Goal: Task Accomplishment & Management: Use online tool/utility

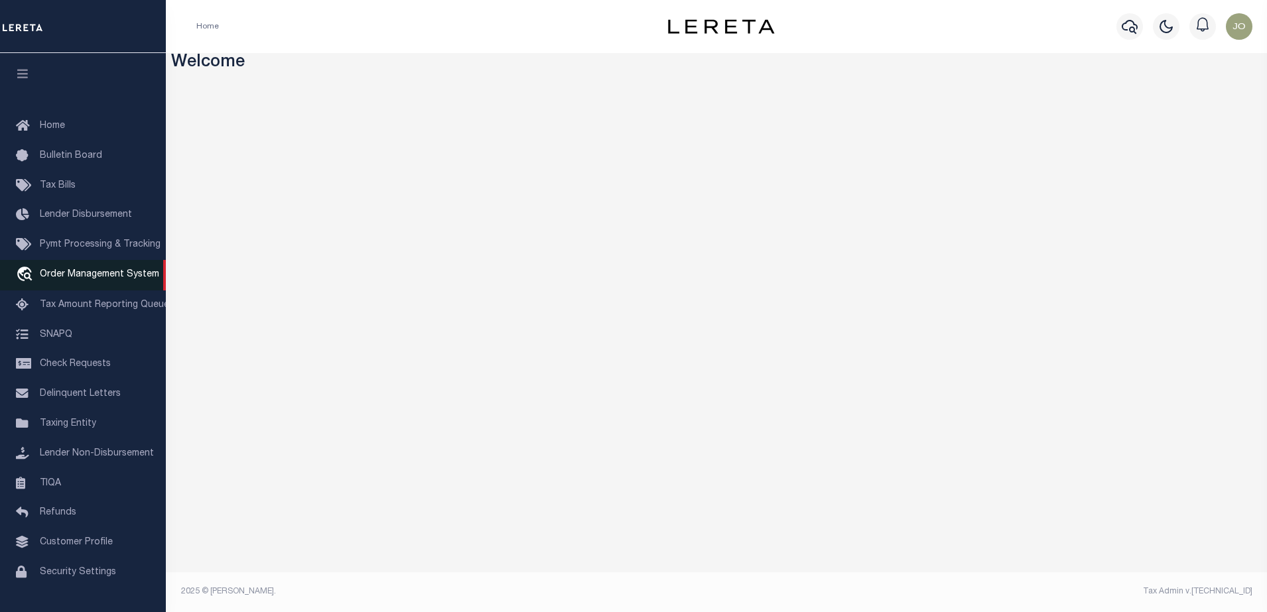
click at [68, 283] on link "travel_explore Order Management System" at bounding box center [83, 275] width 166 height 31
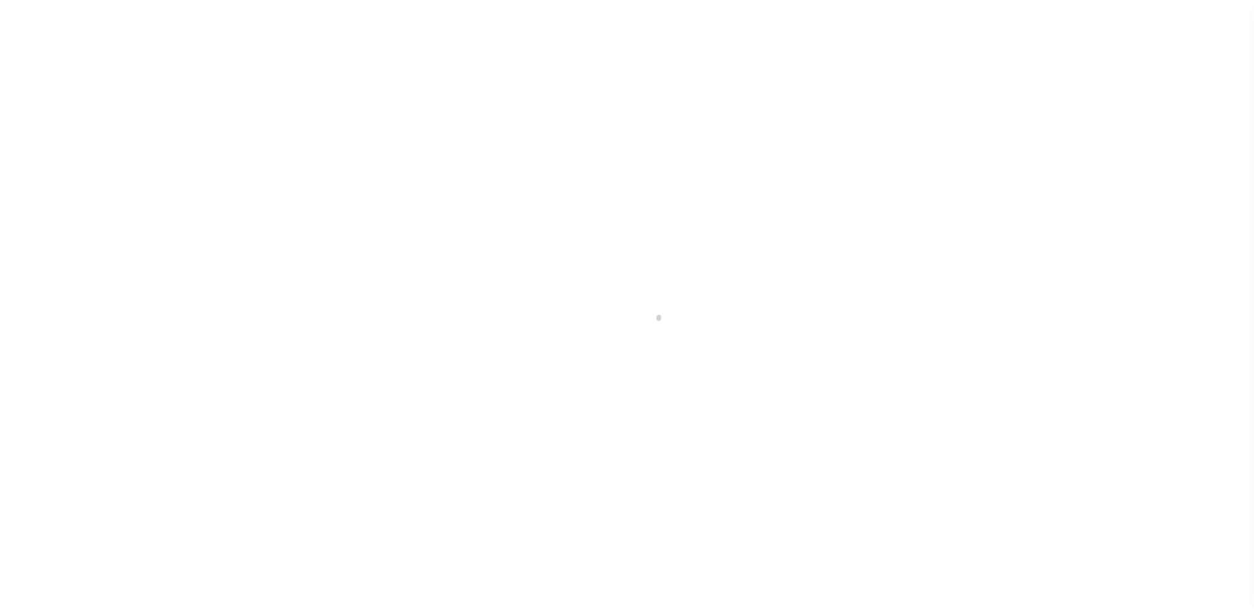
scroll to position [34, 0]
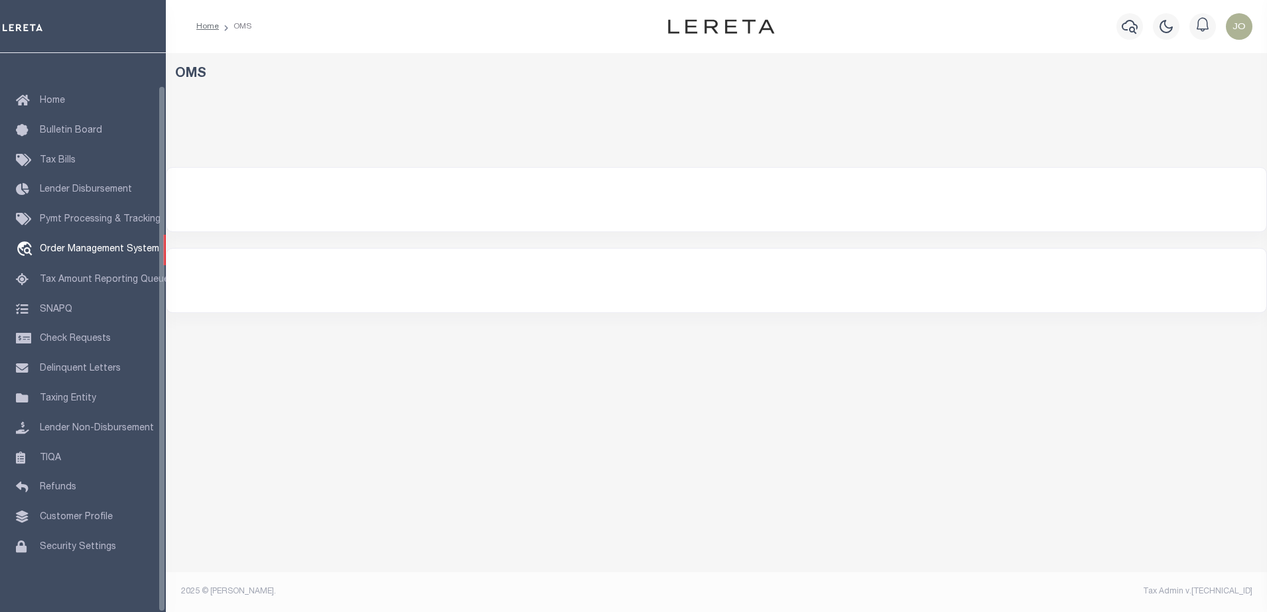
select select "200"
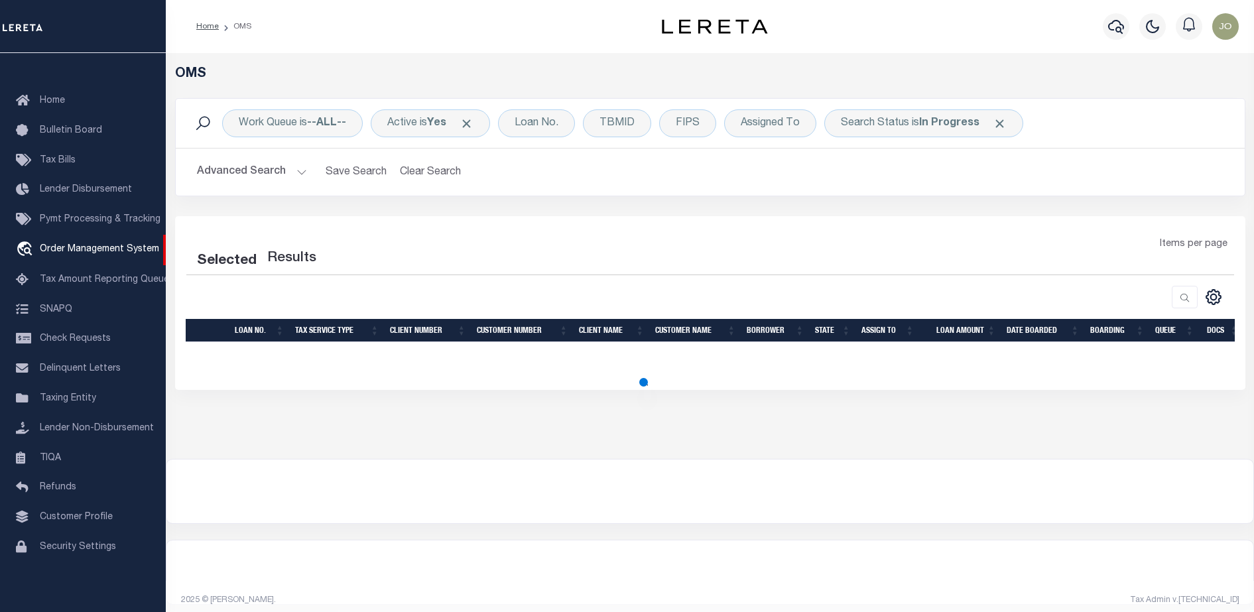
select select "200"
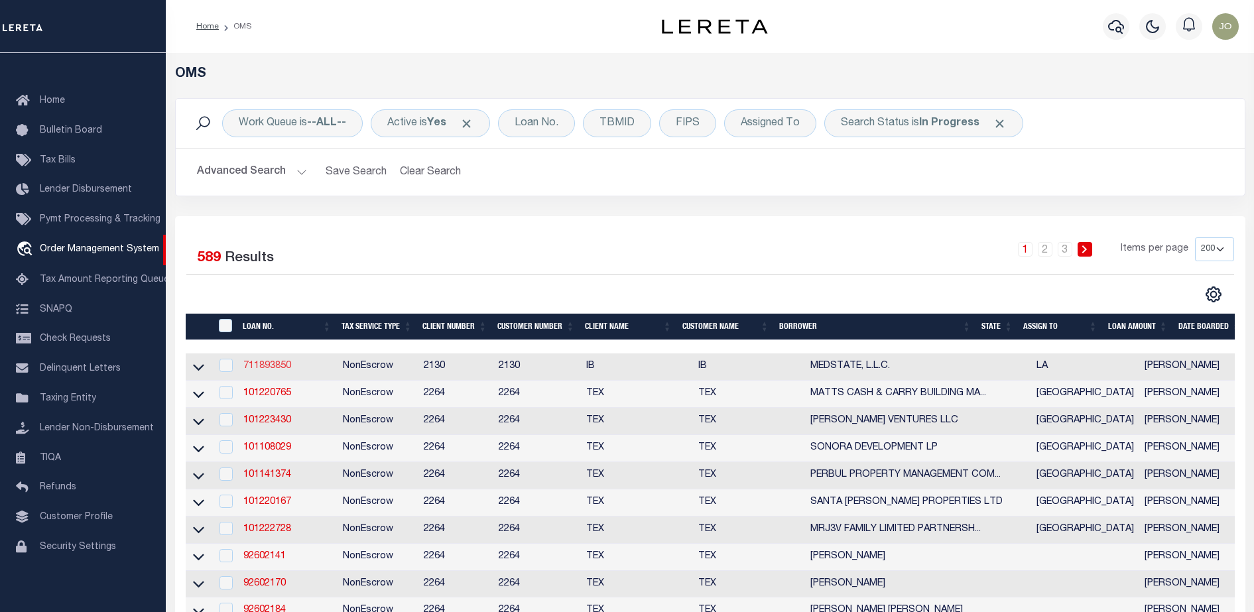
click at [256, 371] on link "711893850" at bounding box center [267, 365] width 48 height 9
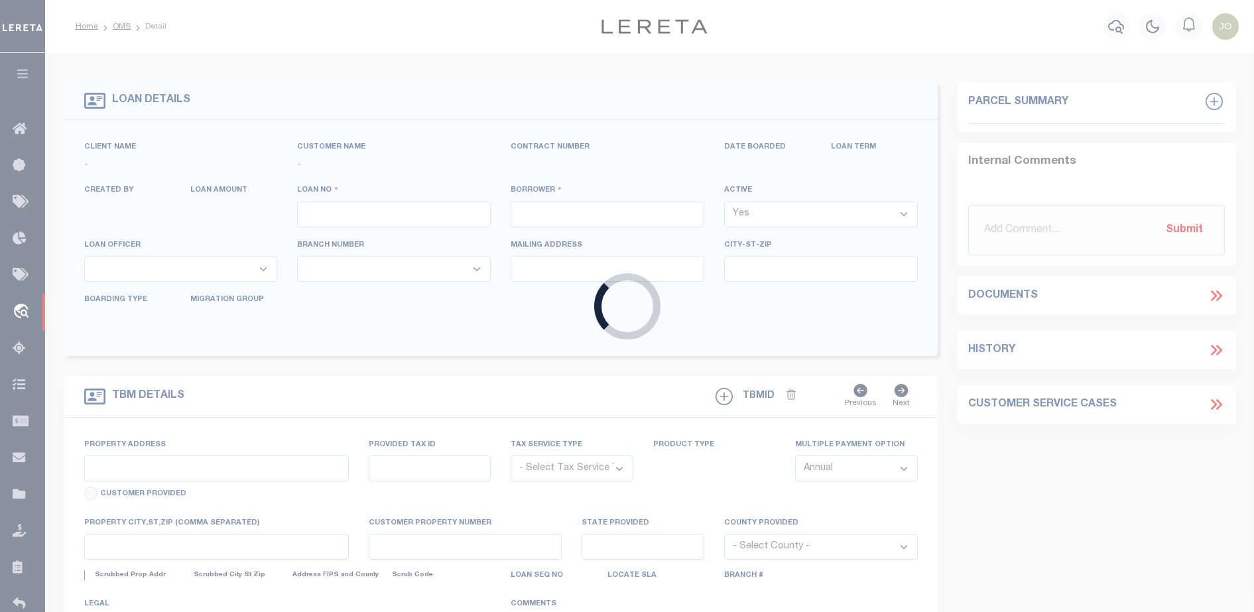
type input "711893850"
type input "MEDSTATE, L.L.C."
select select
type input "1203 S. TYLER ST., UNIT 3 AND 2-X"
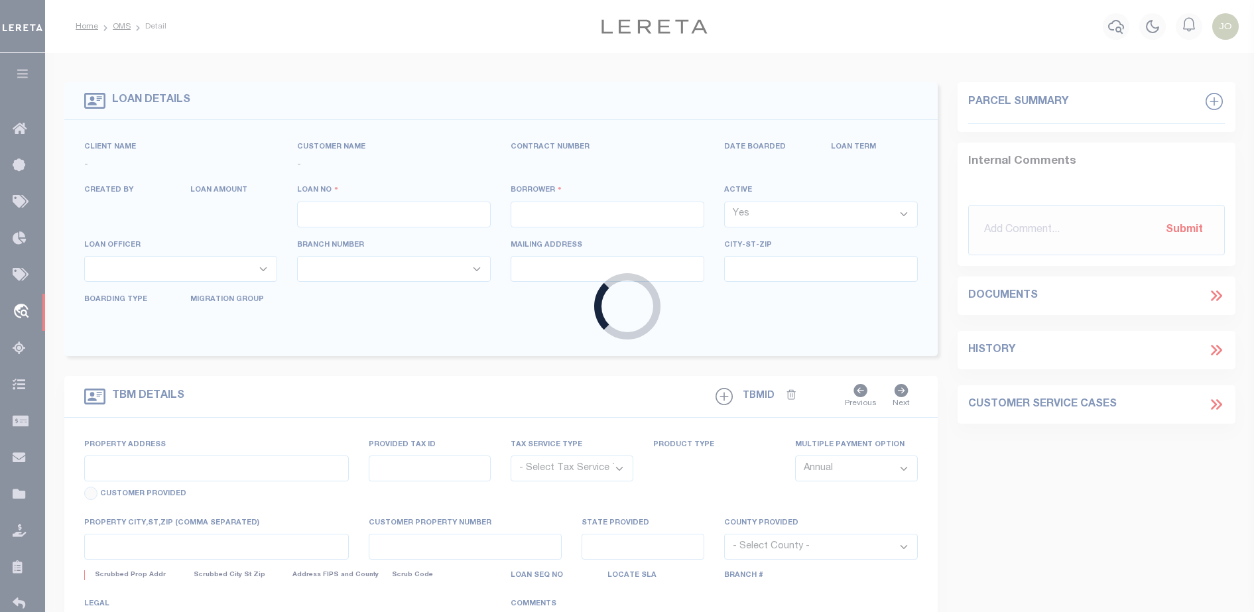
type input "COVINGTON LA 70433"
select select "NonEscrow"
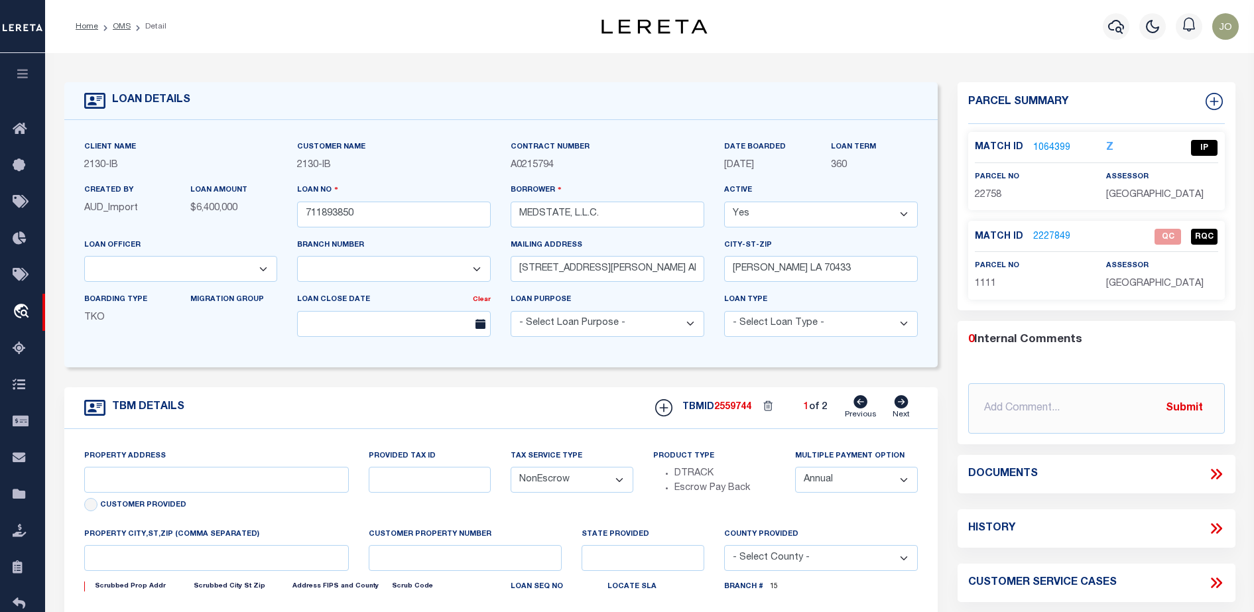
select select "2464"
type input "1203 S. TYLER ST., UNIT 3 AND 2-X"
type input "1068111276"
select select
type input "COVINGTON LA 70433"
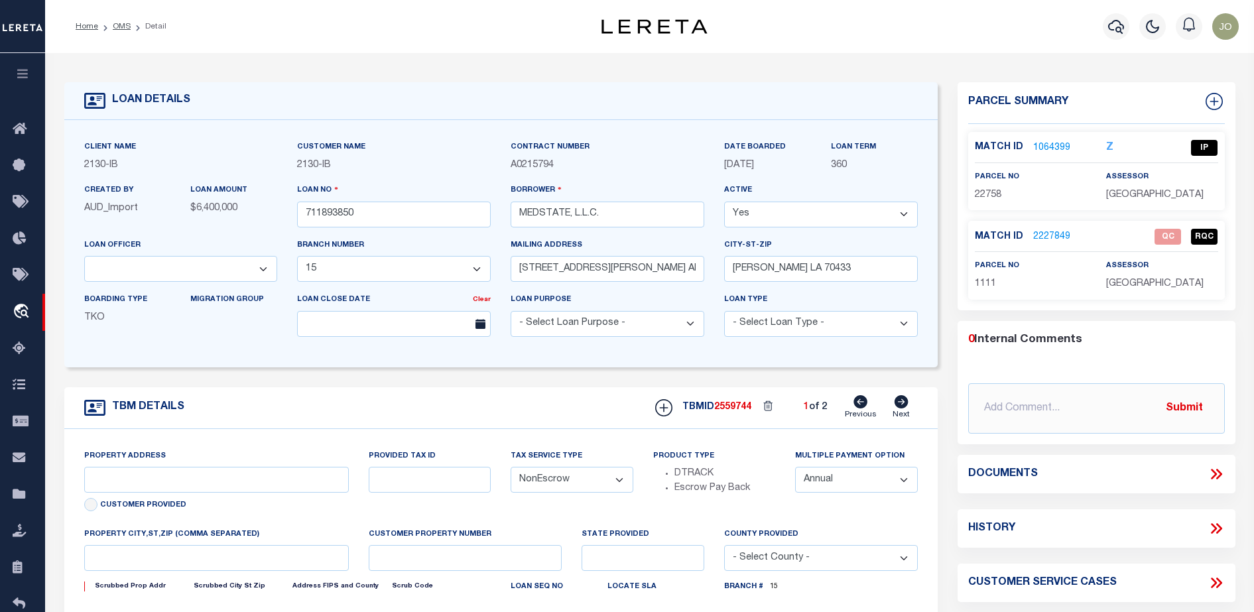
type input "Eastern"
type input "LA"
select select "4950"
drag, startPoint x: 256, startPoint y: 371, endPoint x: 738, endPoint y: 375, distance: 481.5
click at [738, 375] on form "LOAN DETAILS Client Name 2130 - IB Customer Name" at bounding box center [500, 444] width 873 height 725
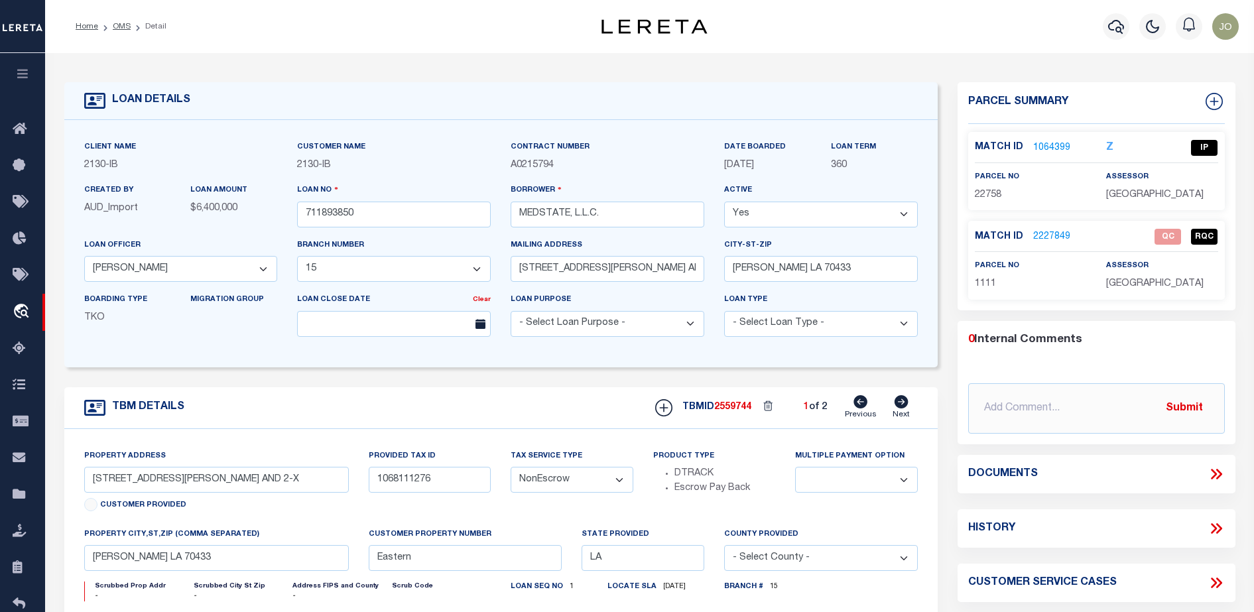
click at [1211, 475] on icon at bounding box center [1216, 474] width 17 height 17
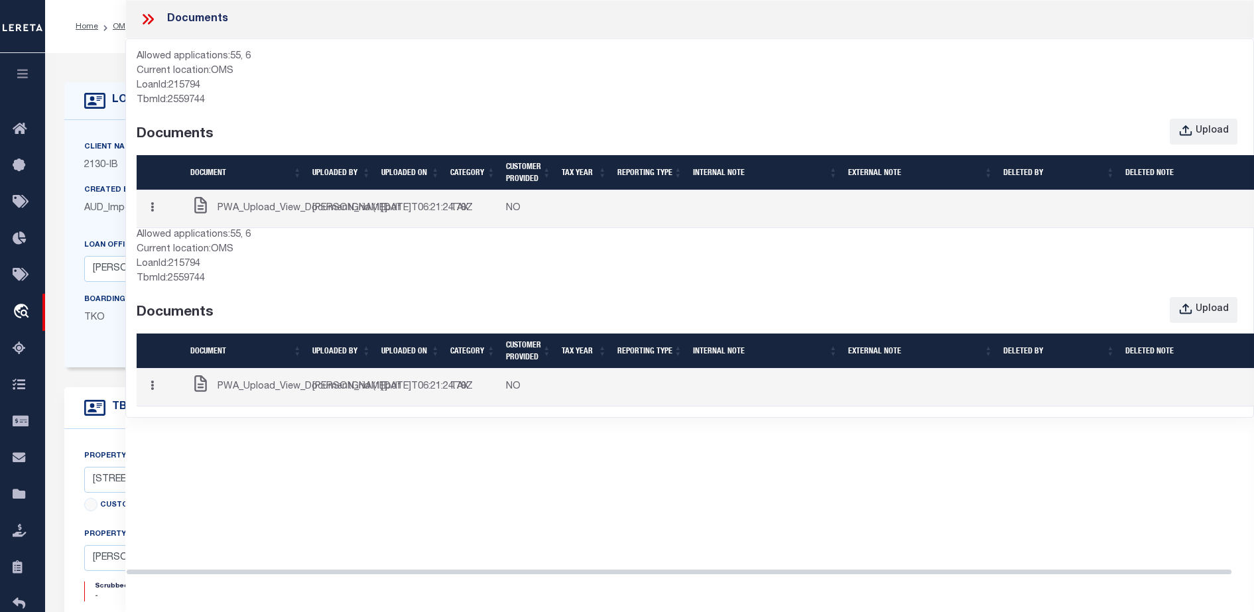
click at [154, 212] on icon "button" at bounding box center [152, 207] width 3 height 10
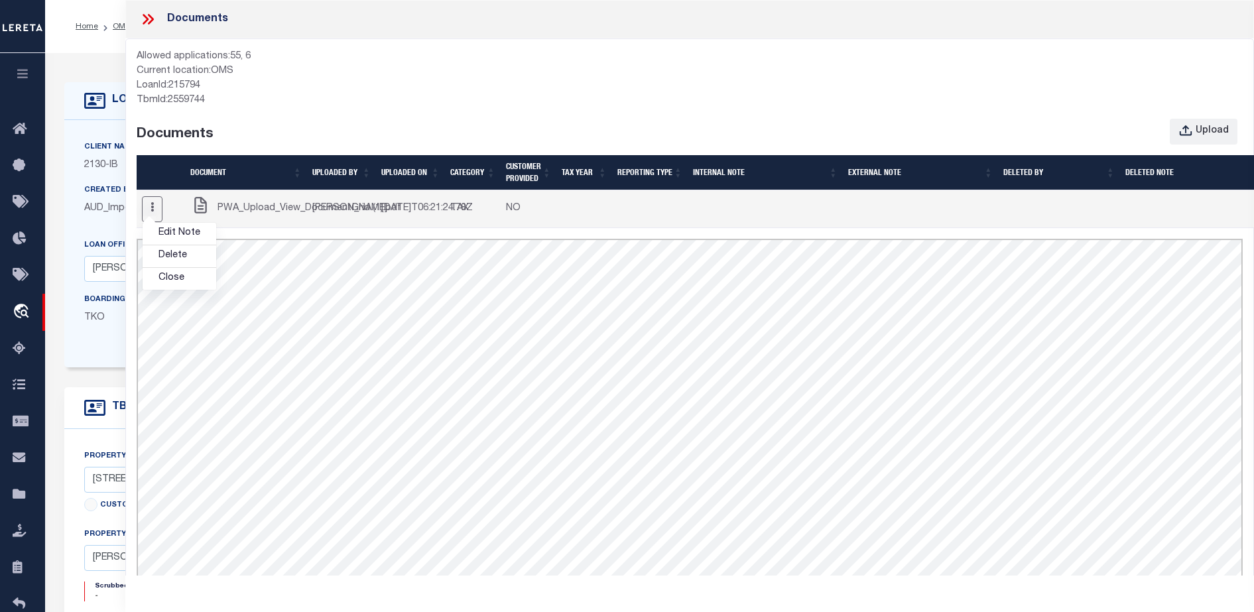
click at [330, 215] on td "Joel Larios" at bounding box center [341, 209] width 69 height 38
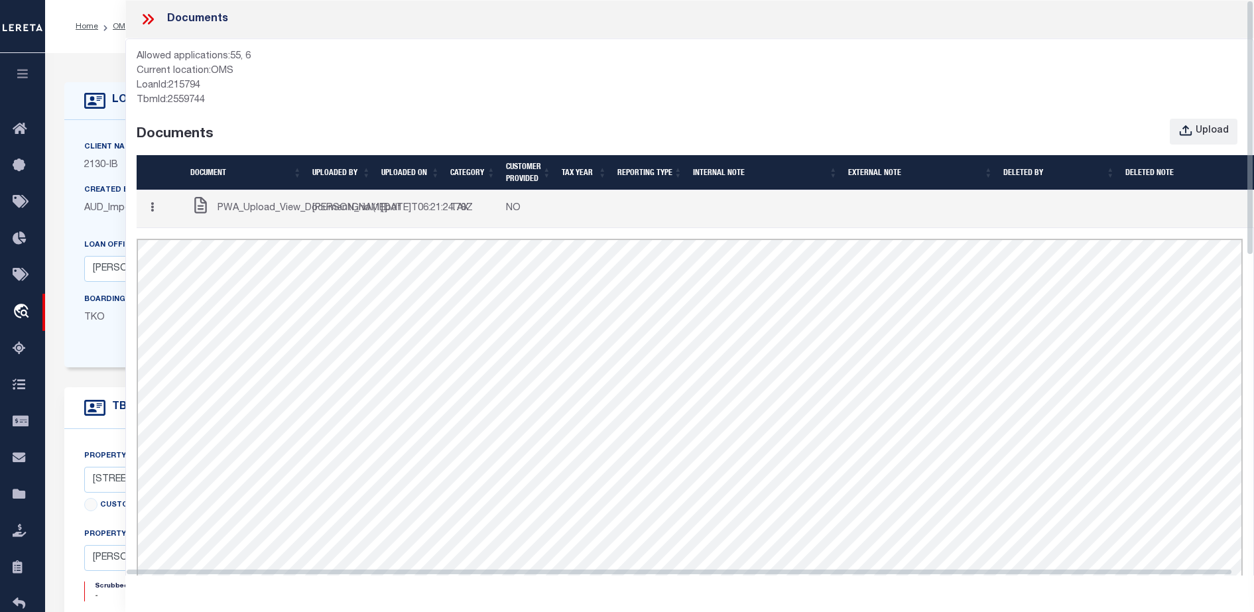
click at [1248, 256] on div at bounding box center [690, 435] width 1126 height 415
drag, startPoint x: 1249, startPoint y: 247, endPoint x: 1267, endPoint y: 151, distance: 98.6
click at [1253, 151] on html "Home OMS Detail" at bounding box center [627, 504] width 1254 height 1009
click at [1212, 139] on button "Upload" at bounding box center [1204, 132] width 68 height 26
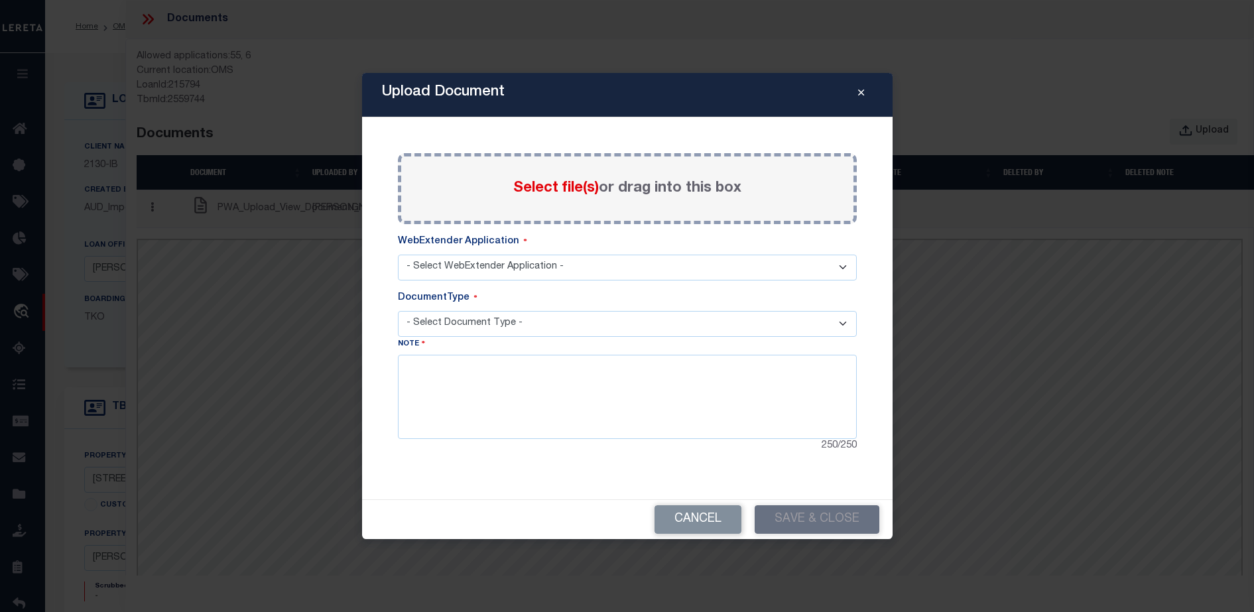
click at [564, 189] on span "Select file(s)" at bounding box center [556, 188] width 86 height 15
click at [0, 0] on input "Select file(s) or drag into this box" at bounding box center [0, 0] width 0 height 0
click at [483, 266] on select "- Select WebExtender Application - SERVICES BORROWER_CORRESPONDENCE" at bounding box center [627, 268] width 459 height 26
select select "6"
click at [398, 255] on select "- Select WebExtender Application - SERVICES BORROWER_CORRESPONDENCE" at bounding box center [627, 268] width 459 height 26
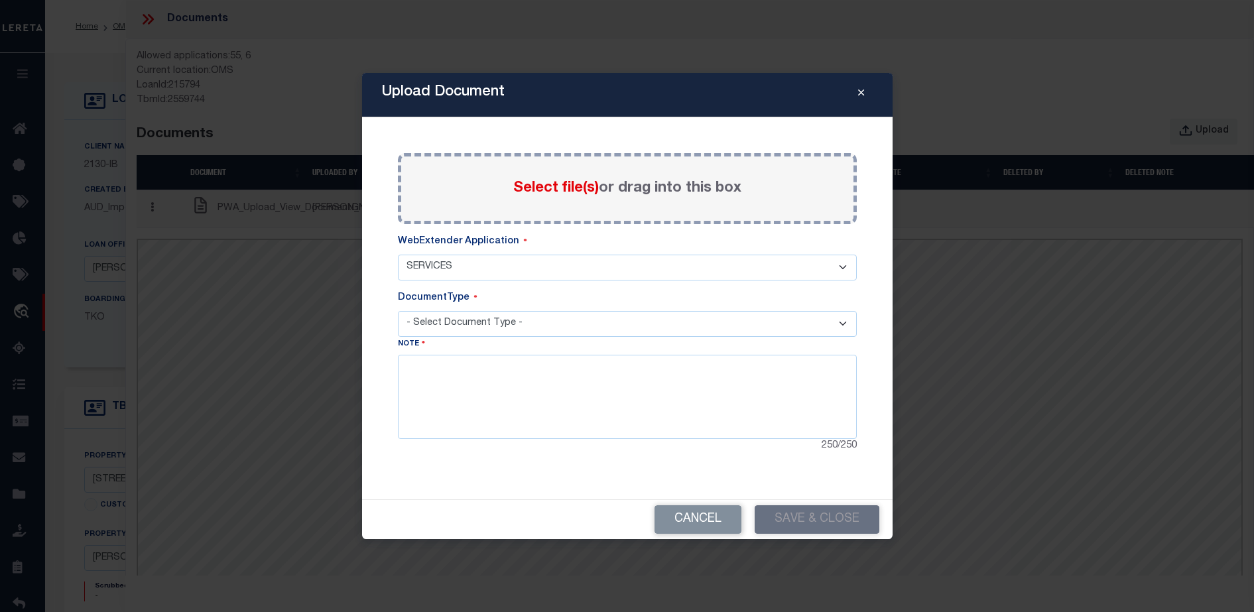
select select "6"
click at [522, 261] on select "- Select WebExtender Application - SERVICES BORROWER_CORRESPONDENCE" at bounding box center [627, 268] width 459 height 26
select select "55"
click at [398, 255] on select "- Select WebExtender Application - SERVICES BORROWER_CORRESPONDENCE" at bounding box center [627, 268] width 459 height 26
select select "55"
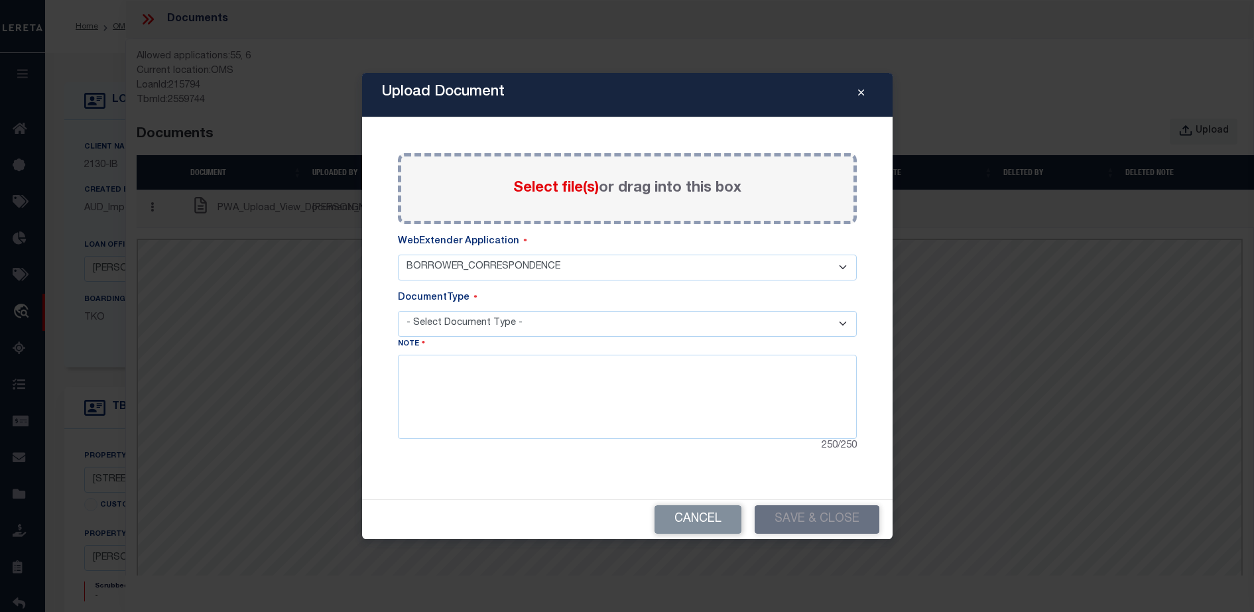
click at [469, 326] on select "- Select Document Type - TAX SERVICE DOCUMENTS LEGAL" at bounding box center [627, 324] width 459 height 26
select select "POP"
click at [398, 311] on select "- Select Document Type - PROOF OF DELINQUENT PAYMENT APPRAISAL NOTICE ATTORNEY …" at bounding box center [627, 324] width 459 height 26
select select "POP"
click at [797, 520] on button "Save & Close" at bounding box center [817, 519] width 125 height 29
